Goal: Use online tool/utility: Utilize a website feature to perform a specific function

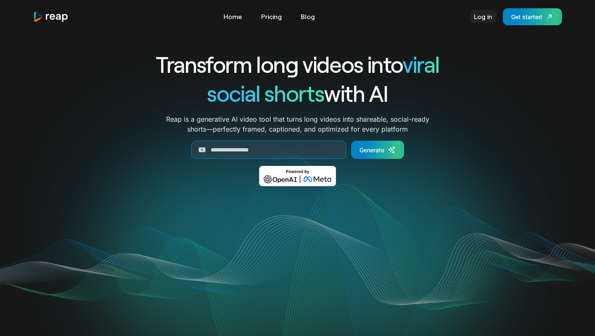
click at [487, 22] on link "Log in" at bounding box center [483, 16] width 26 height 13
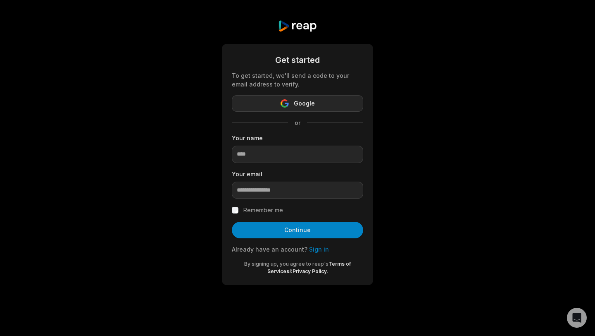
click at [292, 102] on button "Google" at bounding box center [297, 103] width 131 height 17
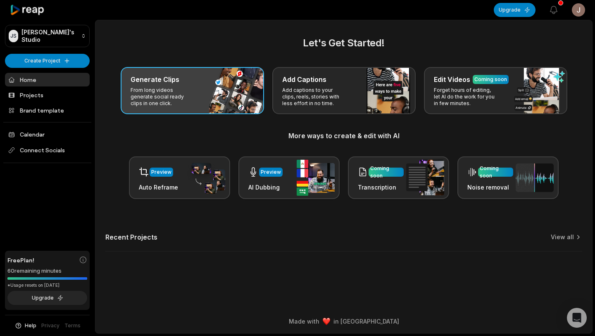
click at [157, 91] on p "From long videos generate social ready clips in one click." at bounding box center [163, 97] width 64 height 20
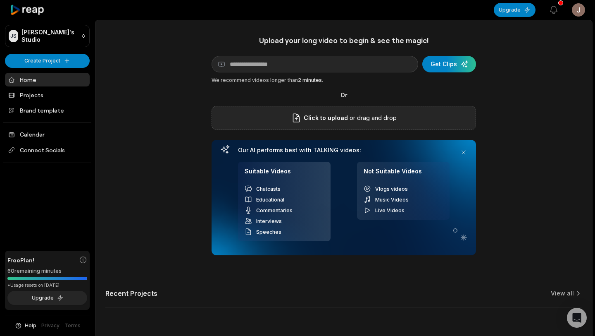
click at [301, 119] on icon at bounding box center [297, 118] width 10 height 10
click at [0, 0] on input "Click to upload" at bounding box center [0, 0] width 0 height 0
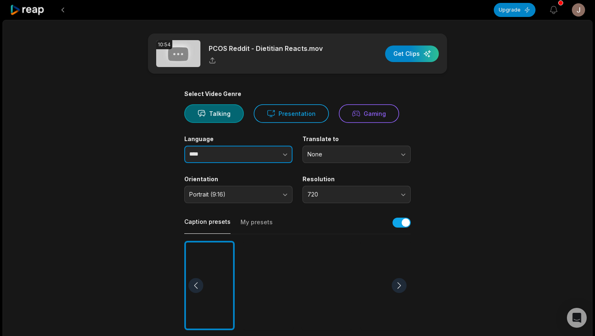
click at [269, 153] on button "button" at bounding box center [269, 154] width 47 height 17
type input "*******"
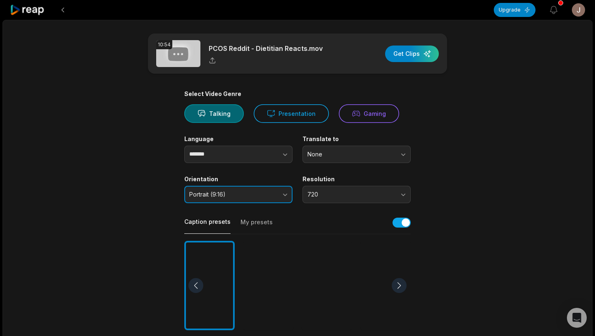
click at [268, 198] on button "Portrait (9:16)" at bounding box center [238, 194] width 108 height 17
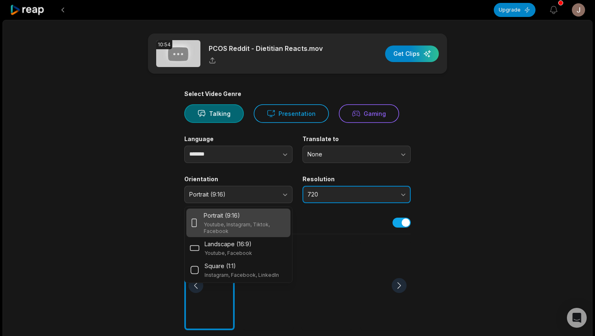
click at [388, 191] on span "720" at bounding box center [351, 194] width 87 height 7
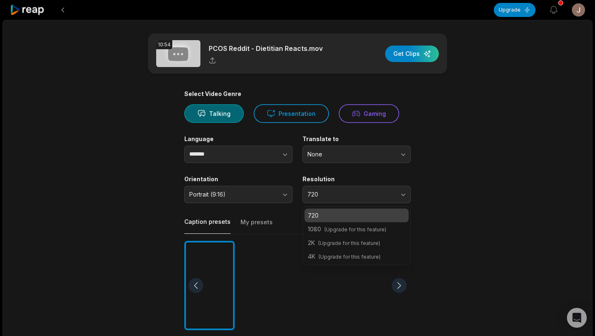
click at [448, 218] on main "10:54 PCOS Reddit - Dietitian Reacts.mov Get Clips Select Video Genre Talking P…" at bounding box center [298, 284] width 400 height 503
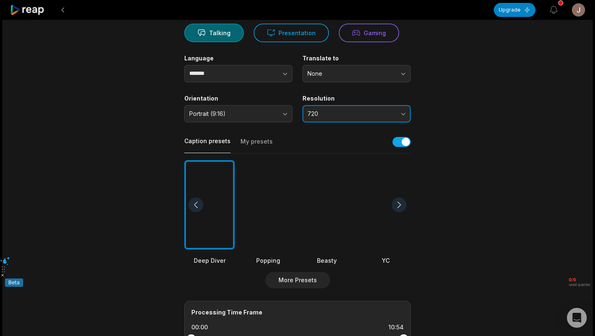
scroll to position [84, 0]
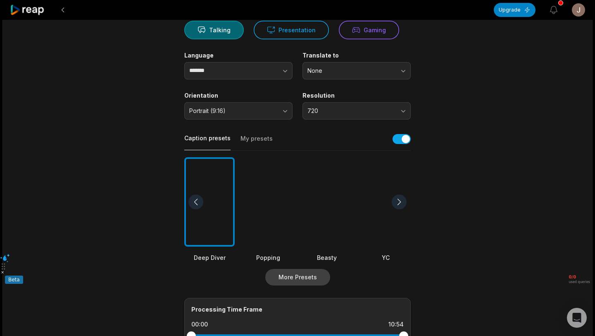
click at [305, 277] on button "More Presets" at bounding box center [297, 277] width 65 height 17
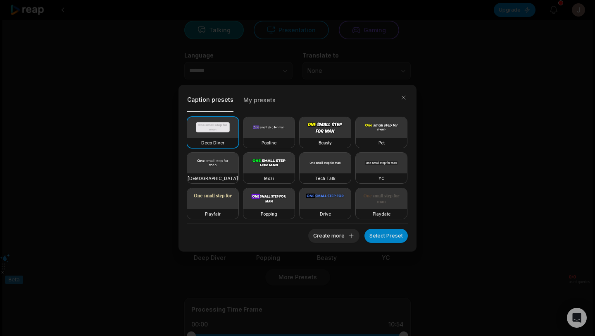
click at [286, 135] on video at bounding box center [269, 127] width 51 height 21
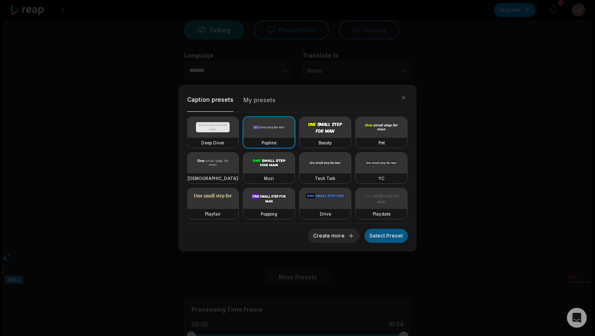
click at [389, 235] on button "Select Preset" at bounding box center [386, 236] width 43 height 14
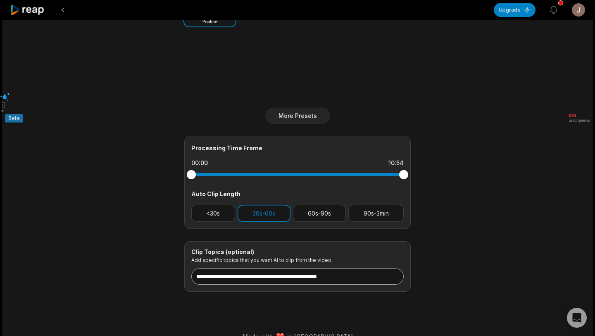
scroll to position [260, 0]
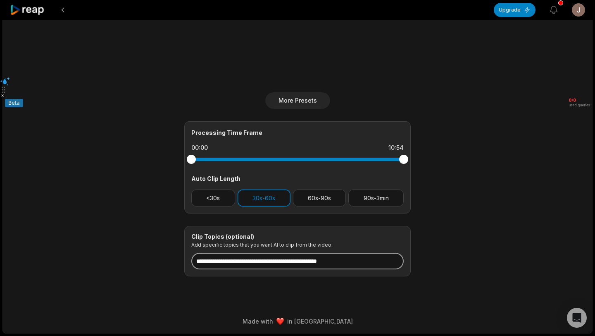
click at [295, 262] on input at bounding box center [297, 261] width 213 height 17
click at [236, 258] on input "**********" at bounding box center [297, 261] width 213 height 17
click at [271, 260] on input "**********" at bounding box center [297, 261] width 213 height 17
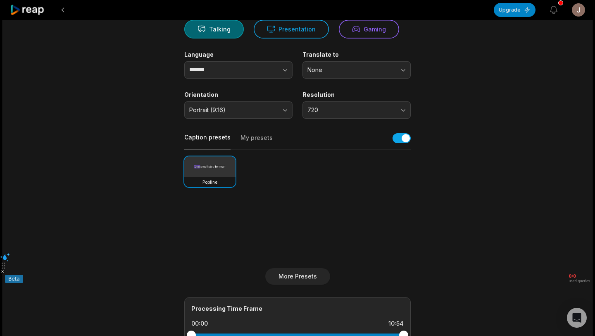
scroll to position [0, 0]
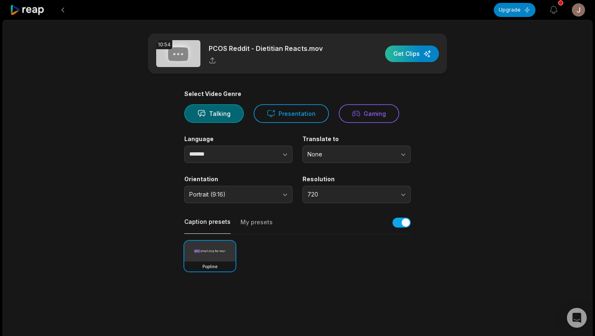
type input "**********"
click at [414, 51] on div "button" at bounding box center [412, 53] width 54 height 17
